Goal: Task Accomplishment & Management: Use online tool/utility

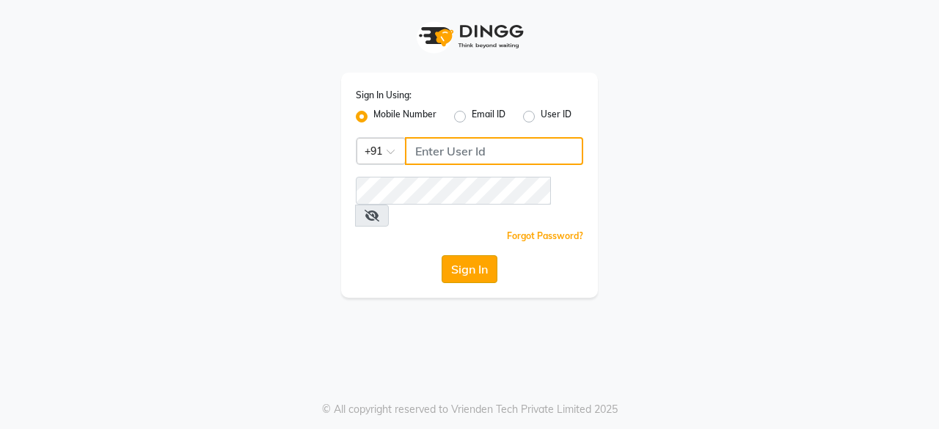
type input "9028288840"
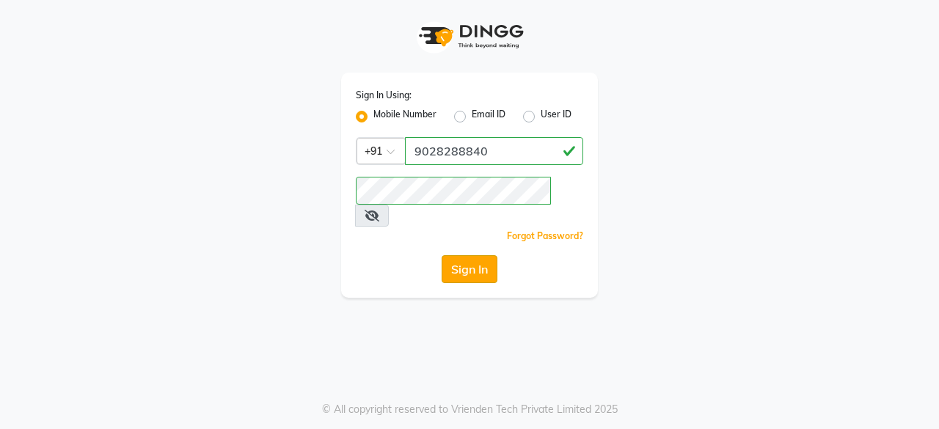
click at [487, 255] on button "Sign In" at bounding box center [470, 269] width 56 height 28
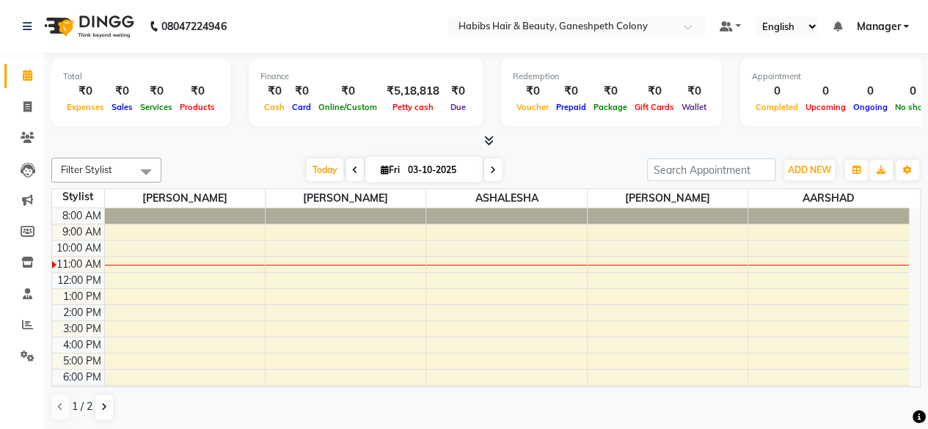
drag, startPoint x: 230, startPoint y: 156, endPoint x: 217, endPoint y: 117, distance: 41.8
click at [230, 156] on div "Filter Stylist Select All AARSHAD ASHALESHA [PERSON_NAME] [PERSON_NAME] Preeti …" at bounding box center [486, 289] width 870 height 275
